Goal: Task Accomplishment & Management: Manage account settings

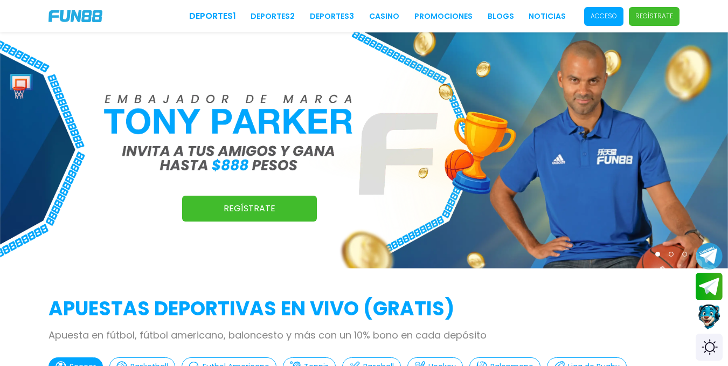
click at [603, 19] on p "Acceso" at bounding box center [603, 16] width 26 height 10
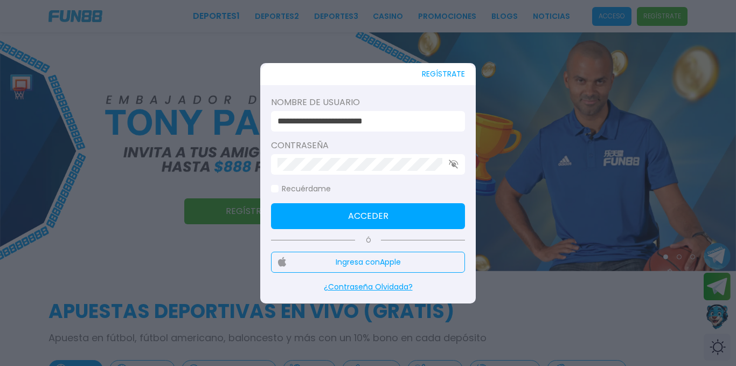
click at [416, 119] on input "**********" at bounding box center [364, 121] width 175 height 13
type input "**********"
click at [378, 214] on button "Acceder" at bounding box center [368, 216] width 194 height 26
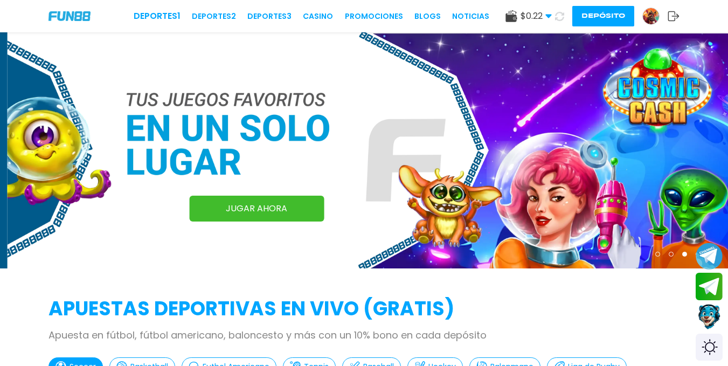
click at [549, 16] on use at bounding box center [548, 17] width 6 height 4
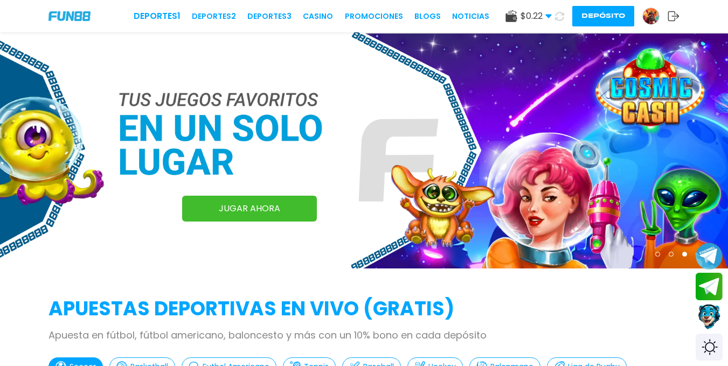
click at [661, 15] on link at bounding box center [654, 16] width 25 height 17
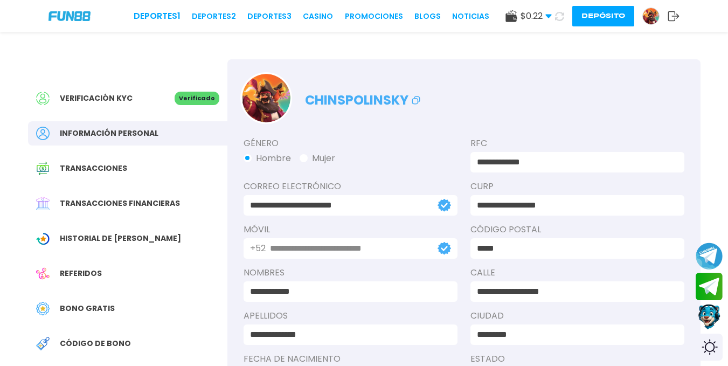
click at [149, 206] on span "Transacciones financieras" at bounding box center [120, 203] width 120 height 11
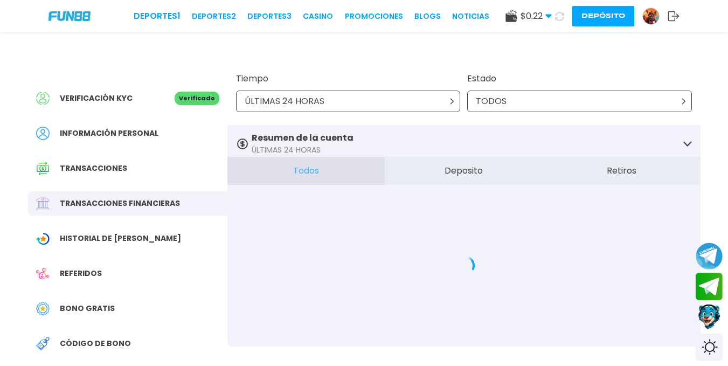
click at [340, 106] on div "ÚLTIMAS 24 HORAS" at bounding box center [348, 102] width 225 height 22
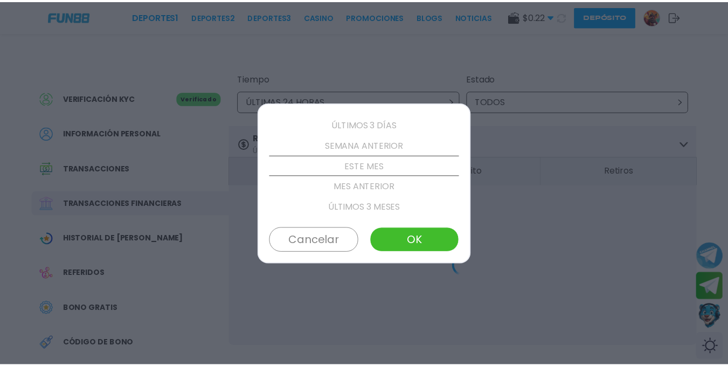
scroll to position [61, 0]
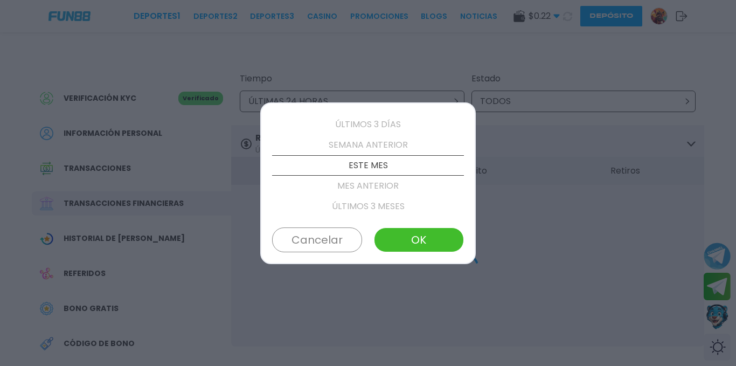
click at [382, 166] on p "ESTE MES" at bounding box center [368, 165] width 192 height 20
click at [407, 234] on button "OK" at bounding box center [419, 239] width 90 height 25
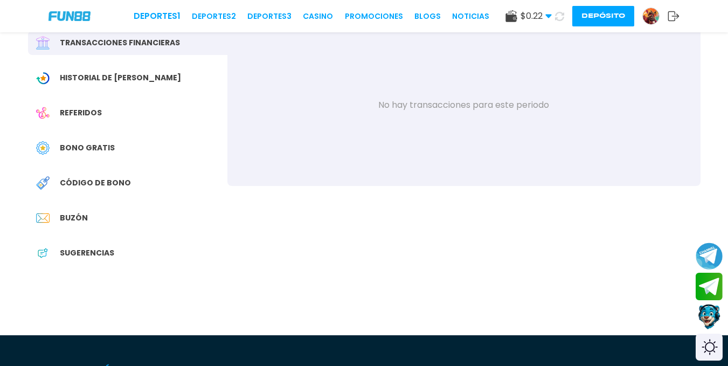
scroll to position [162, 0]
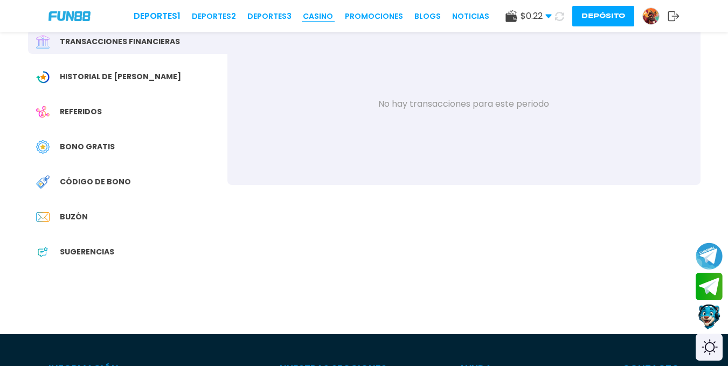
click at [320, 15] on link "CASINO" at bounding box center [318, 16] width 30 height 11
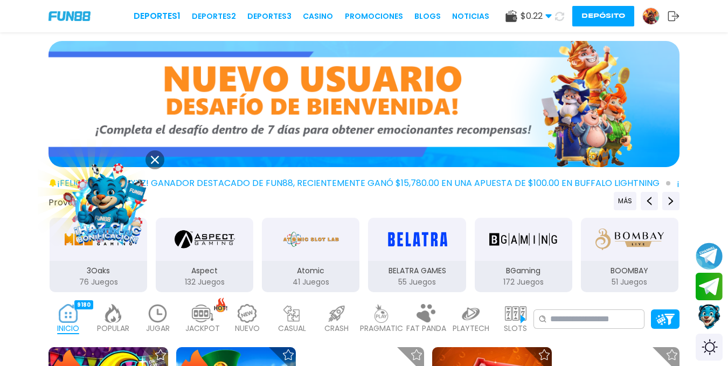
click at [407, 77] on img at bounding box center [363, 104] width 631 height 126
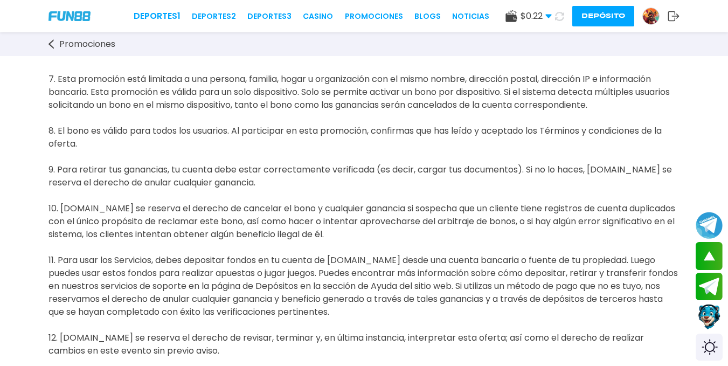
scroll to position [1185, 0]
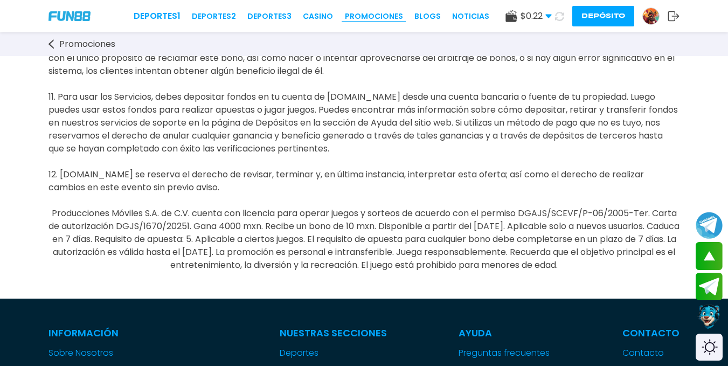
click at [377, 11] on link "Promociones" at bounding box center [374, 16] width 58 height 11
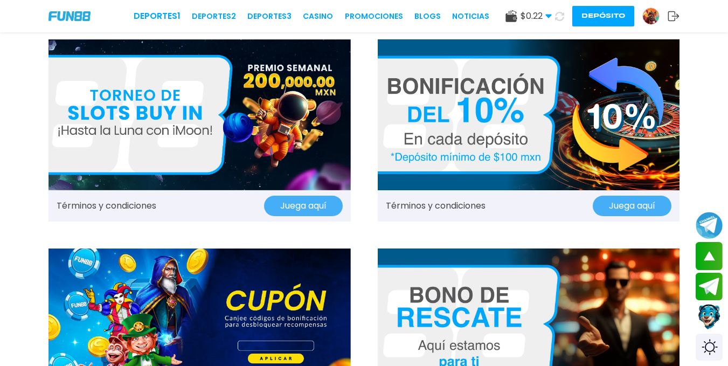
scroll to position [647, 0]
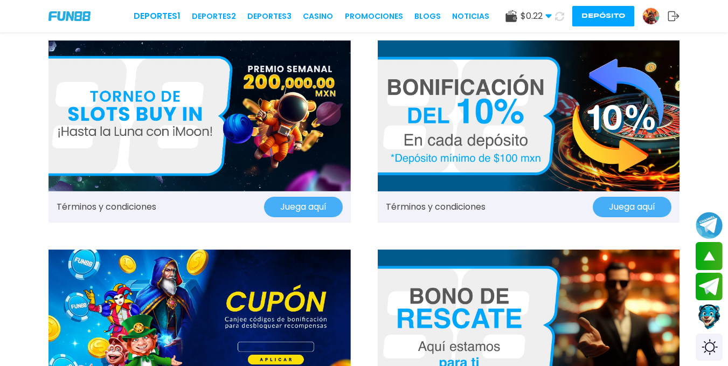
click at [277, 119] on img at bounding box center [199, 115] width 302 height 151
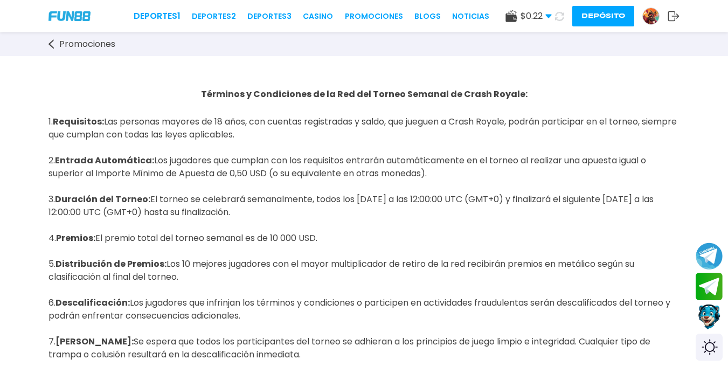
click at [652, 18] on img at bounding box center [651, 16] width 16 height 16
